Goal: Information Seeking & Learning: Understand process/instructions

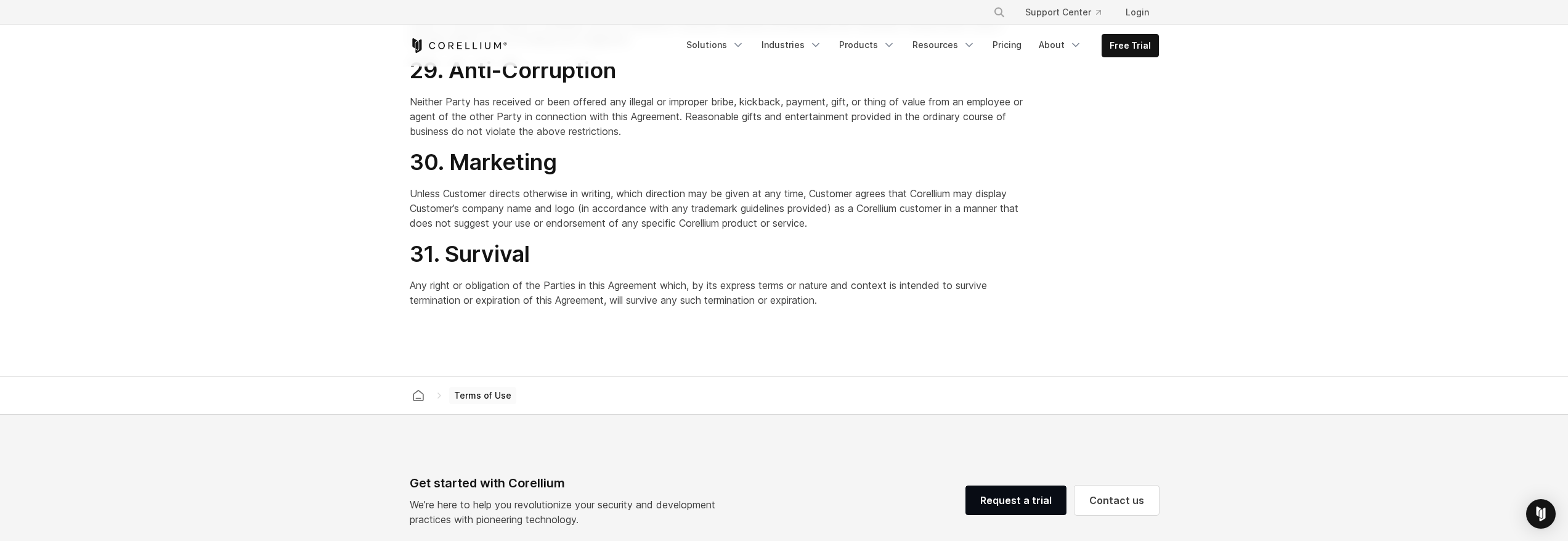
scroll to position [9551, 0]
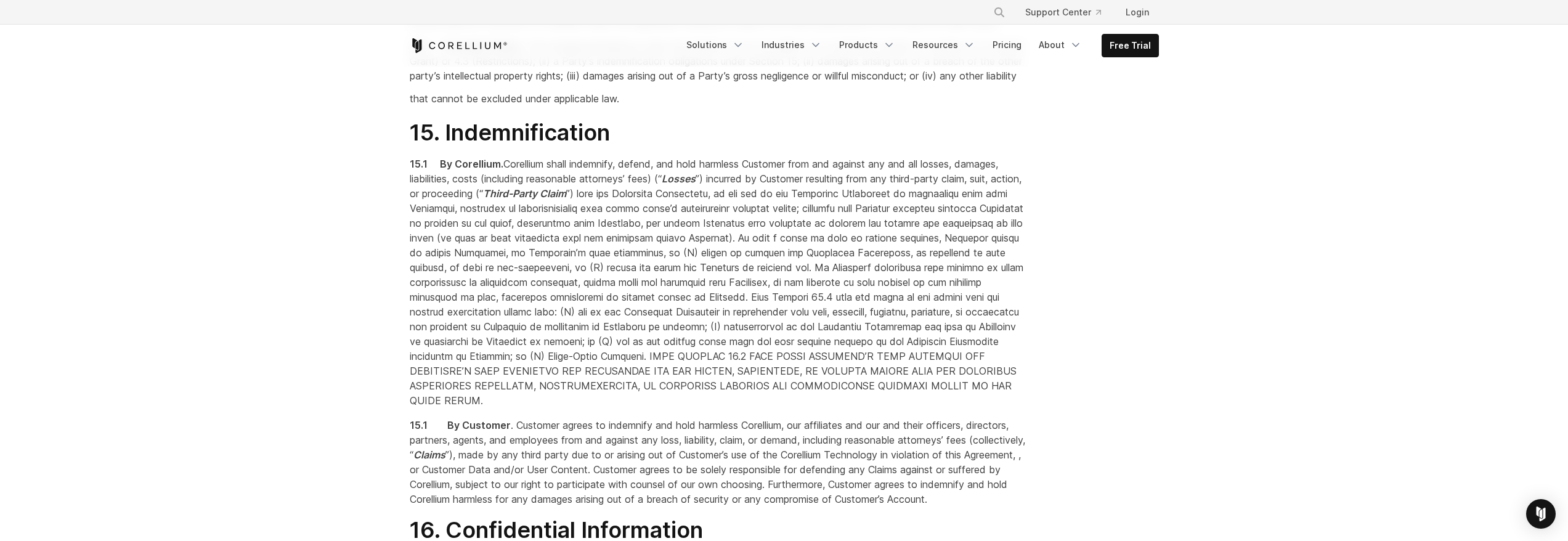
scroll to position [6288, 0]
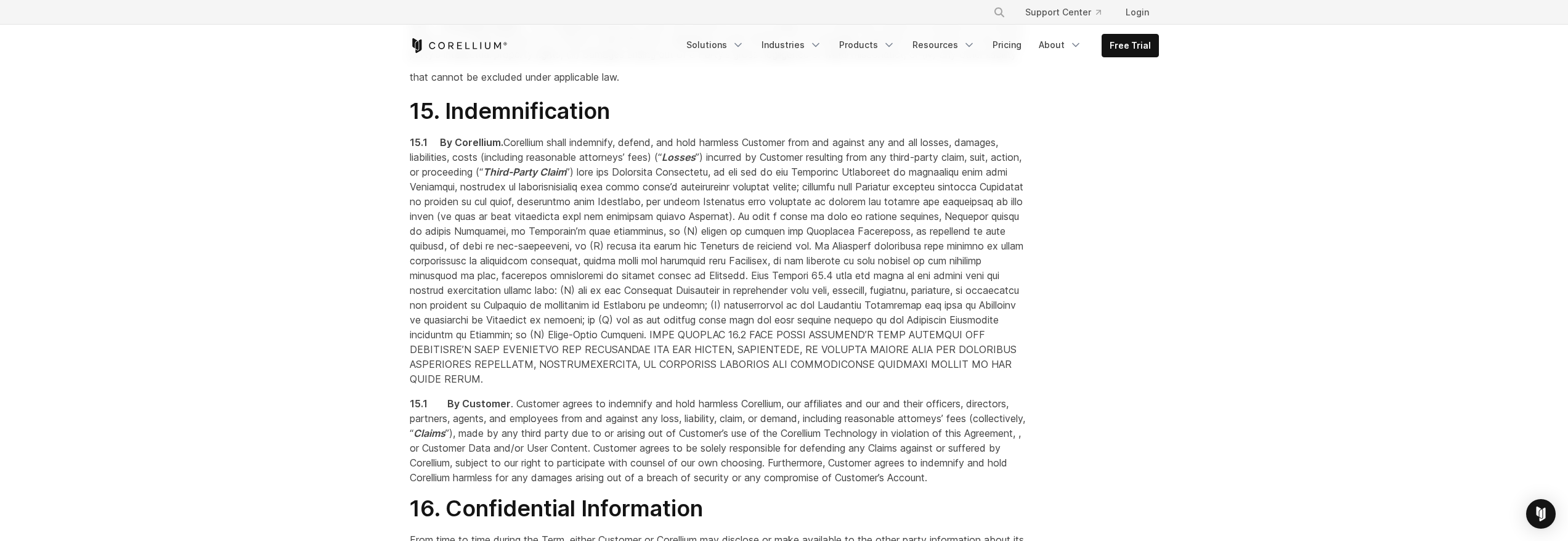
click at [951, 125] on h2 "15. Indemnification" at bounding box center [720, 111] width 620 height 28
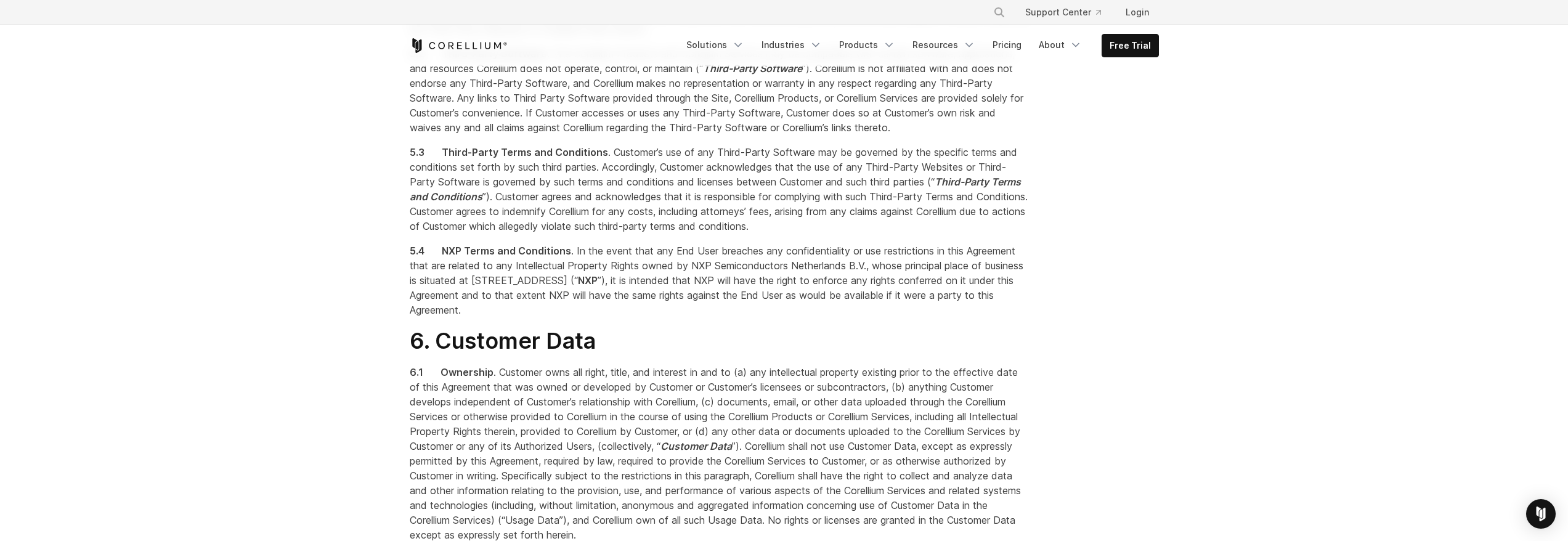
scroll to position [6160, 0]
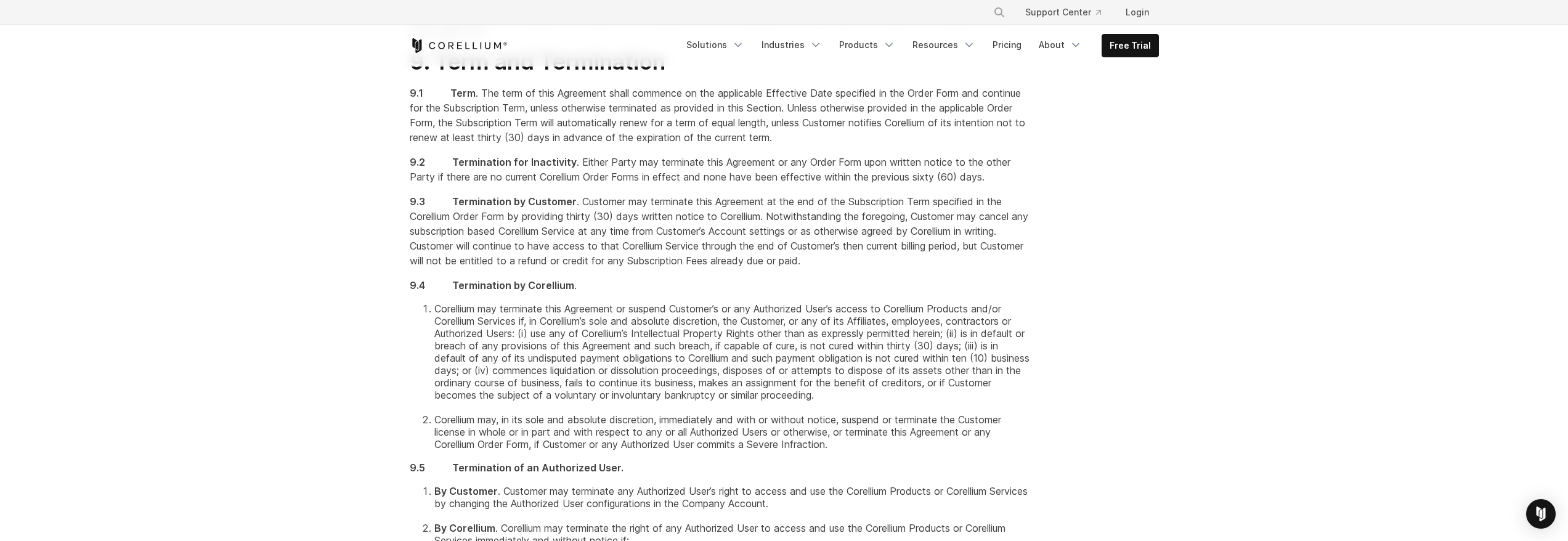
scroll to position [4252, 0]
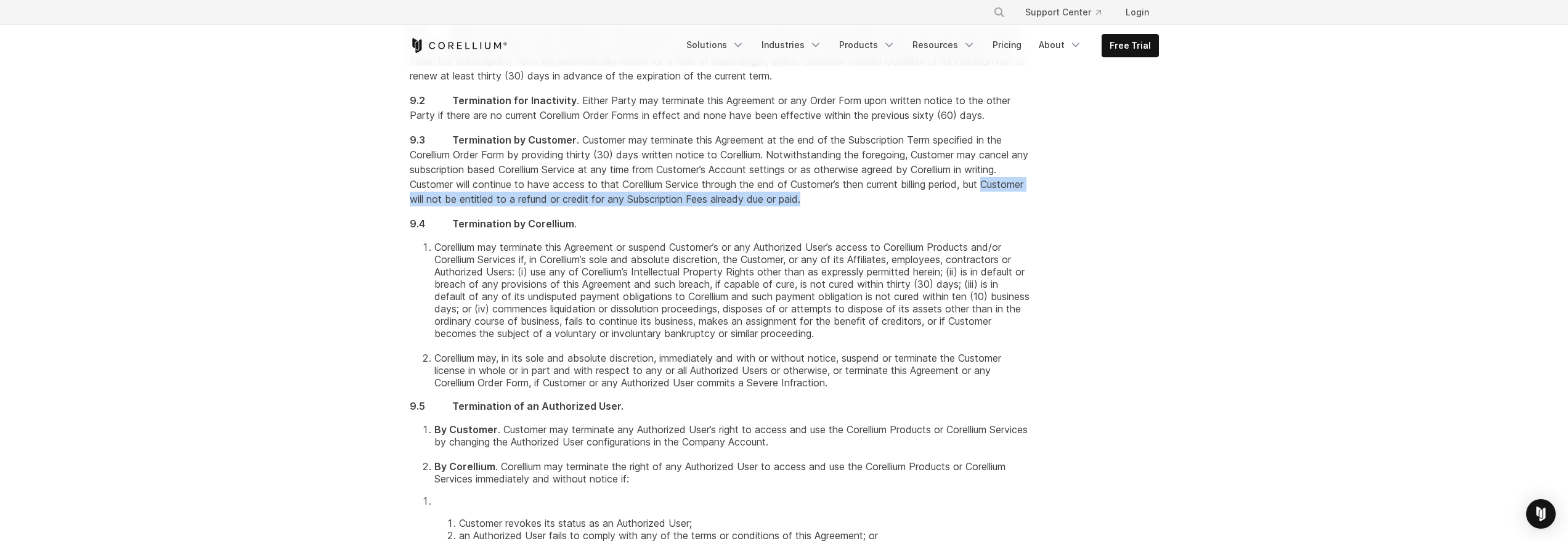
drag, startPoint x: 430, startPoint y: 260, endPoint x: 886, endPoint y: 258, distance: 456.0
click at [886, 206] on p "9.3 Termination by Customer . Customer may terminate this Agreement at the end …" at bounding box center [720, 169] width 620 height 74
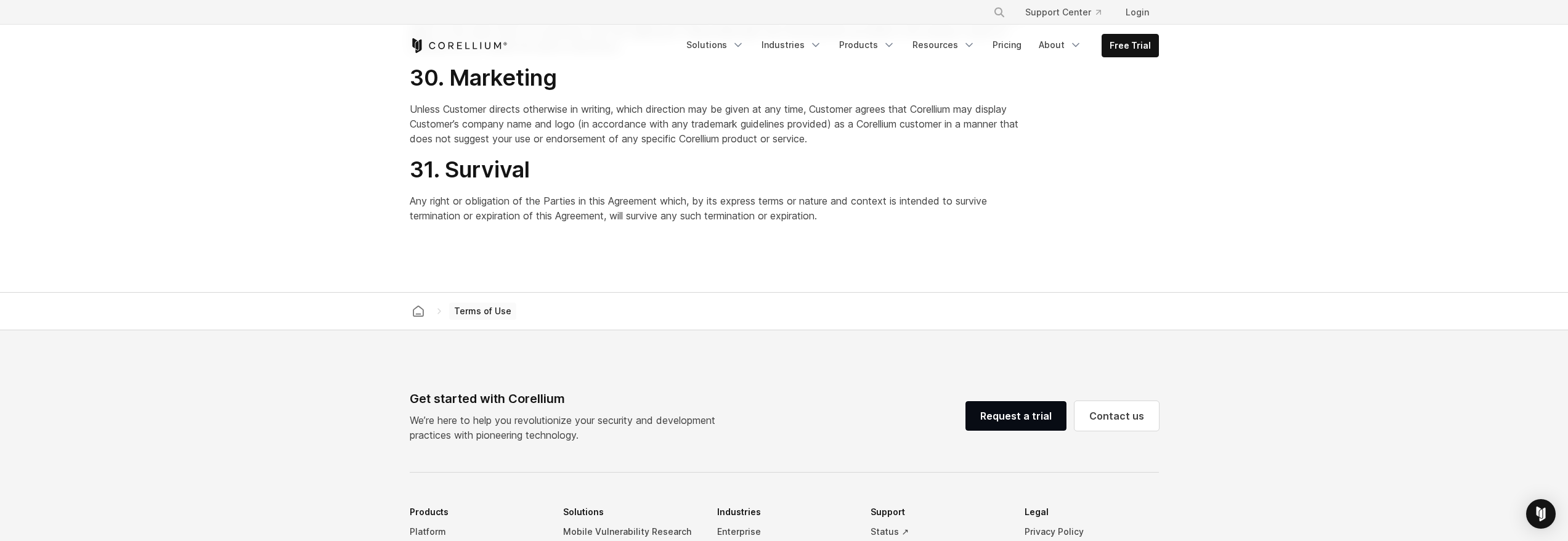
scroll to position [9736, 0]
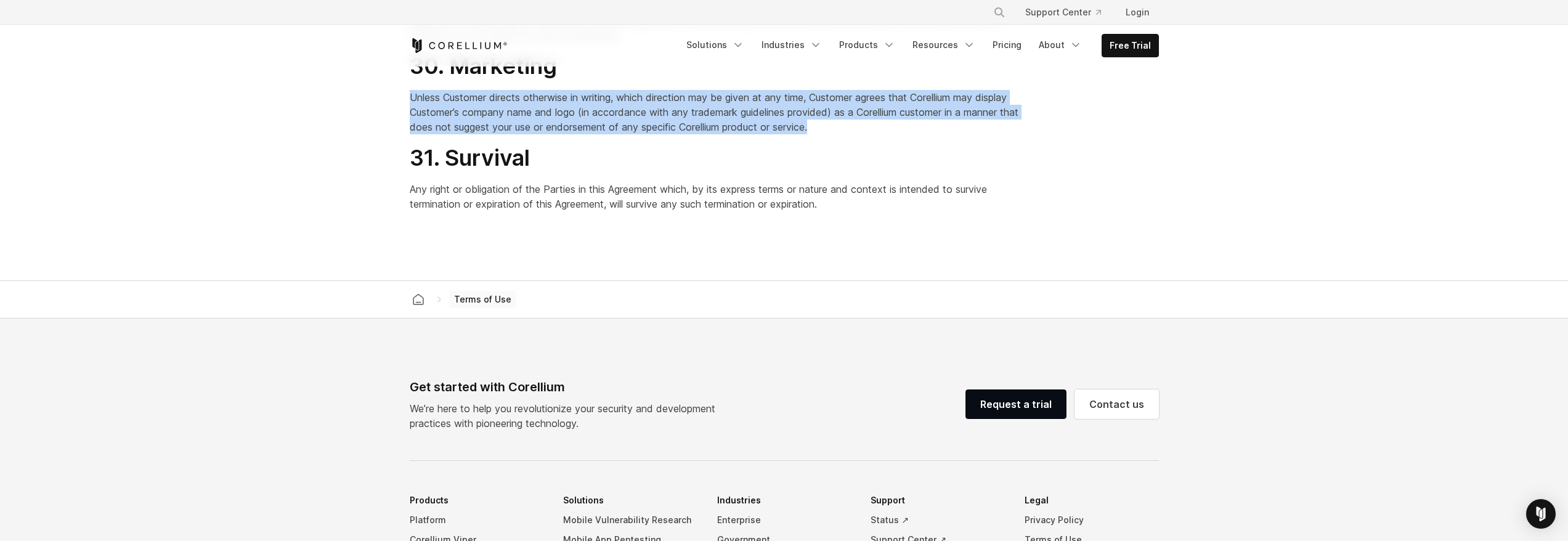
drag, startPoint x: 410, startPoint y: 245, endPoint x: 869, endPoint y: 270, distance: 459.7
click at [869, 134] on p "Unless Customer directs otherwise in writing, which direction may be given at a…" at bounding box center [720, 112] width 620 height 44
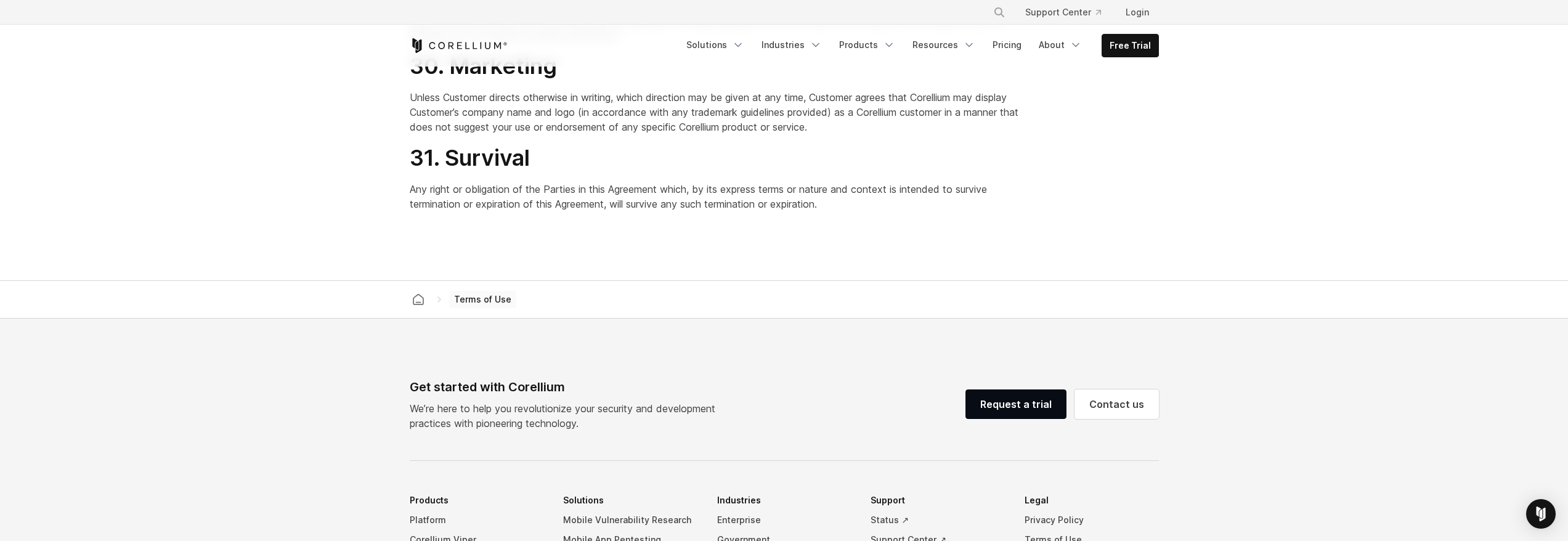
click at [933, 172] on h2 "31. Survival" at bounding box center [720, 158] width 620 height 28
